Goal: Task Accomplishment & Management: Complete application form

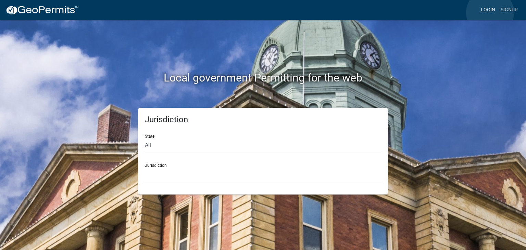
click at [490, 13] on link "Login" at bounding box center [488, 9] width 20 height 13
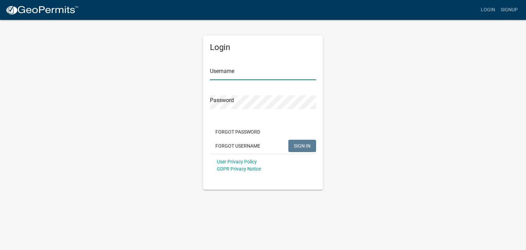
click at [248, 79] on input "Username" at bounding box center [263, 73] width 106 height 14
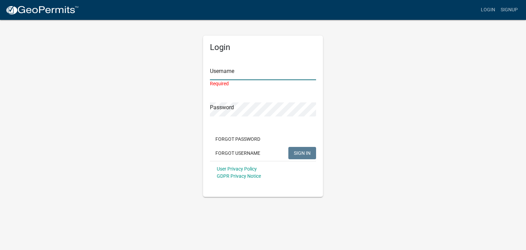
type input "CK Residential"
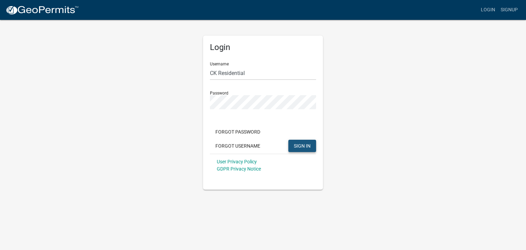
click at [300, 149] on button "SIGN IN" at bounding box center [303, 146] width 28 height 12
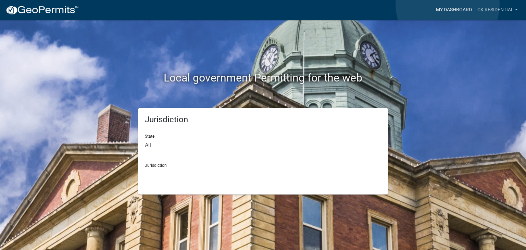
click at [448, 4] on link "My Dashboard" at bounding box center [454, 9] width 41 height 13
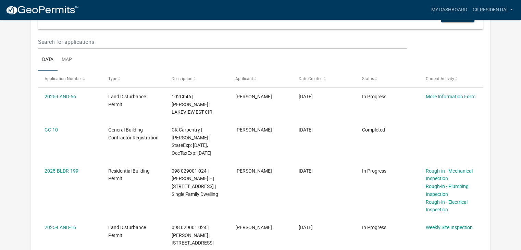
scroll to position [101, 0]
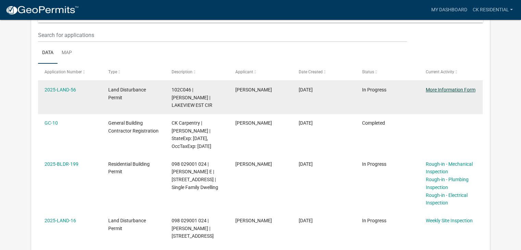
click at [442, 89] on link "More Information Form" at bounding box center [451, 89] width 50 height 5
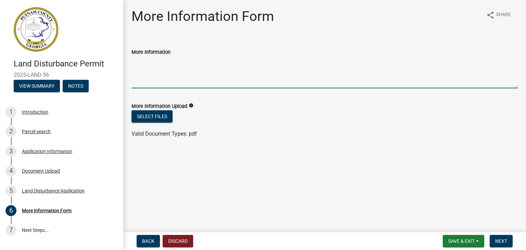
click at [156, 82] on textarea "More Information" at bounding box center [325, 72] width 387 height 32
type textarea "We have been given an address. I have attached the sheet below. Thank you"
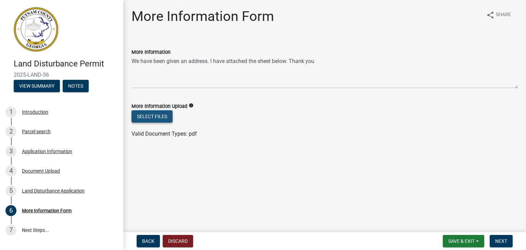
click at [164, 115] on button "Select files" at bounding box center [152, 116] width 41 height 12
click at [158, 114] on button "Select files" at bounding box center [152, 116] width 41 height 12
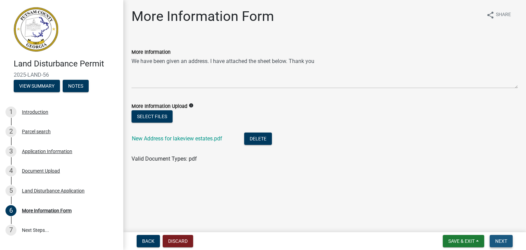
click at [497, 239] on span "Next" at bounding box center [502, 241] width 12 height 5
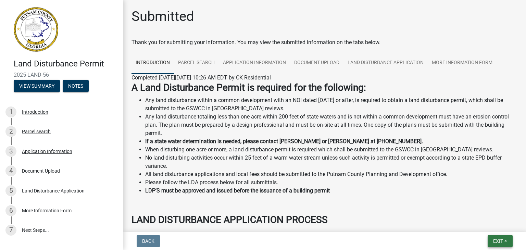
click at [503, 245] on button "Exit" at bounding box center [500, 241] width 25 height 12
click at [488, 222] on button "Save & Exit" at bounding box center [486, 223] width 55 height 16
